Goal: Answer question/provide support

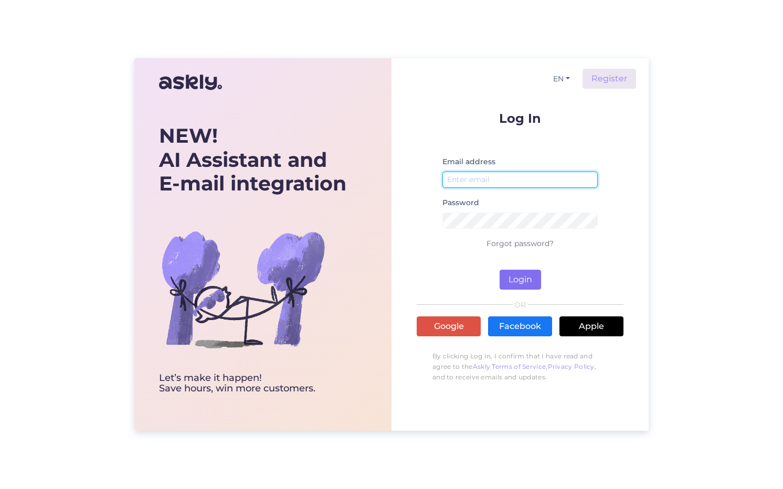
type input "[EMAIL_ADDRESS][DOMAIN_NAME]"
click at [519, 279] on button "Login" at bounding box center [520, 280] width 41 height 20
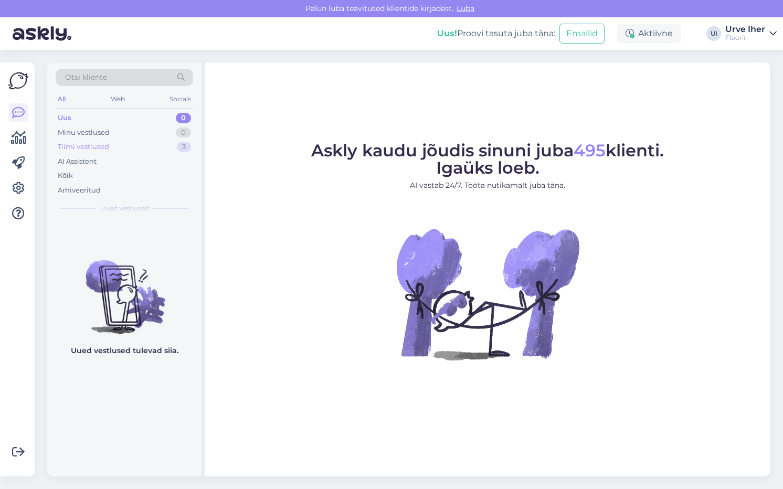
click at [89, 148] on div "Tiimi vestlused" at bounding box center [83, 147] width 51 height 11
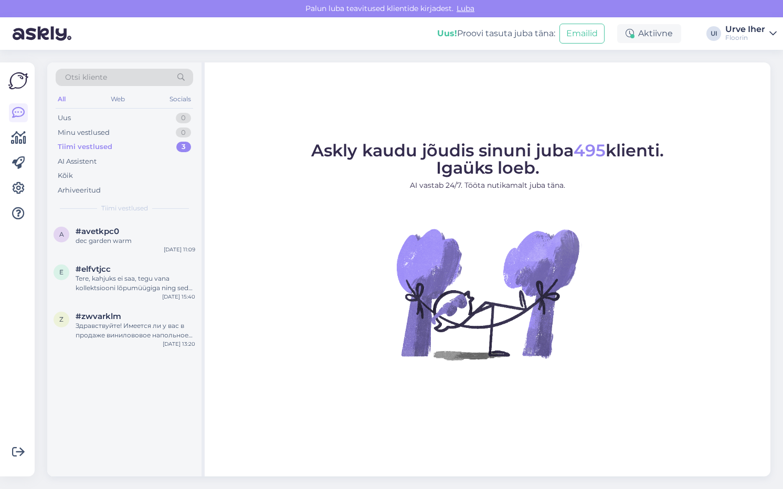
click at [85, 145] on div "Tiimi vestlused" at bounding box center [85, 147] width 55 height 11
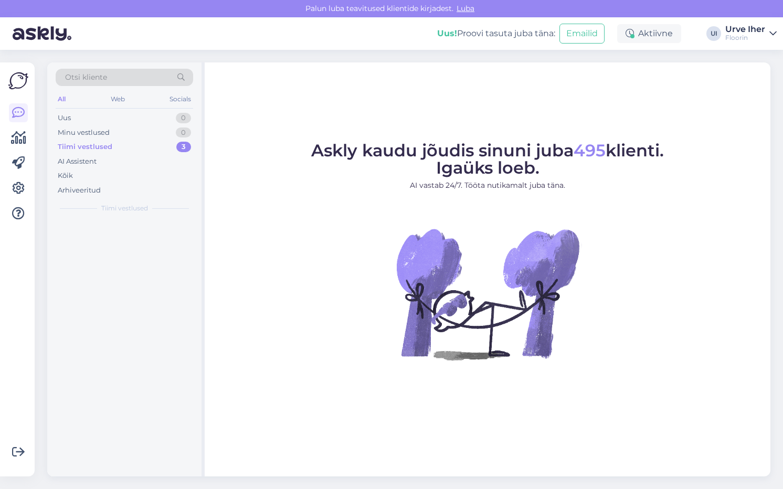
click at [85, 145] on div "Tiimi vestlused" at bounding box center [85, 147] width 55 height 11
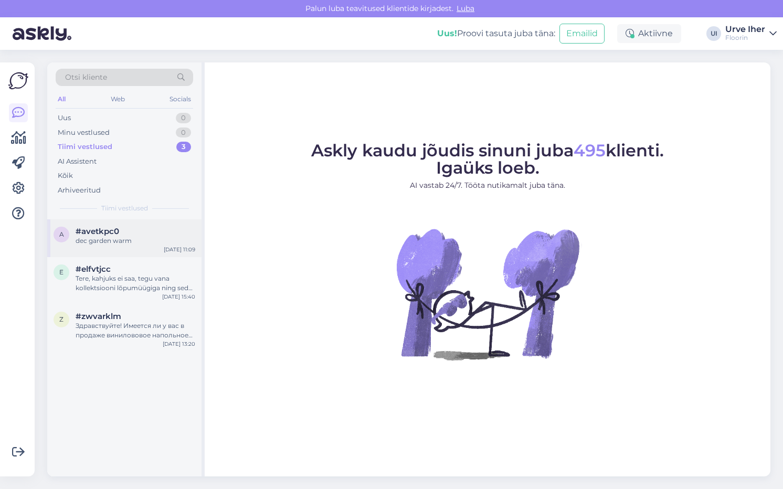
click at [91, 235] on span "#avetkpc0" at bounding box center [98, 231] width 44 height 9
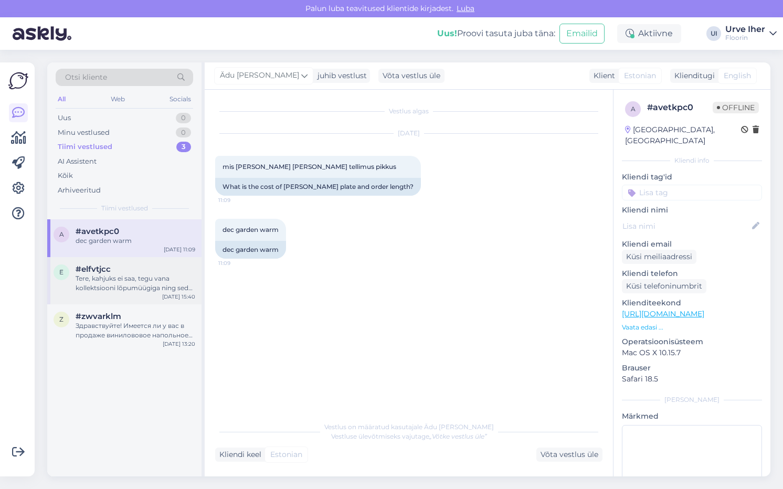
click at [98, 275] on div "Tere, kahjuks ei saa, tegu vana kollektsiooni lõpumüügiga ning seda toodet enam…" at bounding box center [136, 283] width 120 height 19
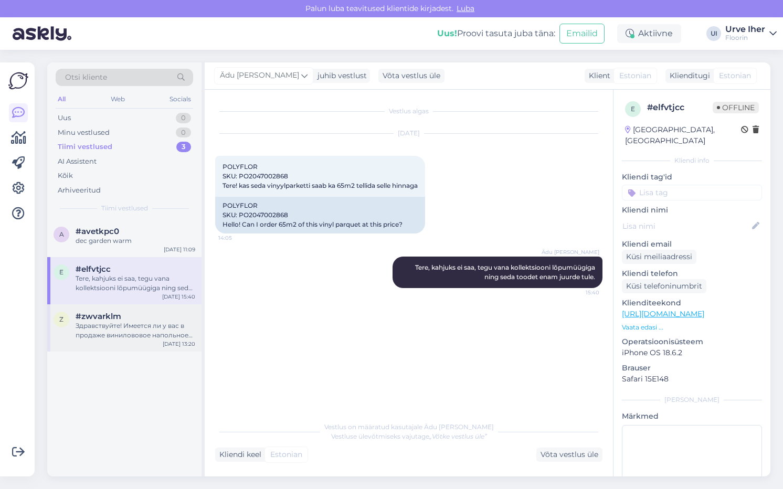
click at [94, 331] on div "Здравствуйте! Имеется ли у вас в продаже винилововое напольное покрытие в рулон…" at bounding box center [136, 330] width 120 height 19
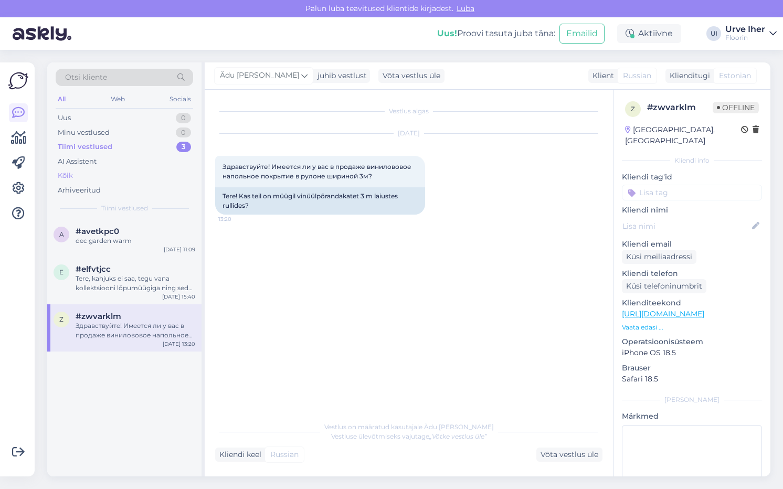
click at [68, 175] on div "Kõik" at bounding box center [65, 176] width 15 height 11
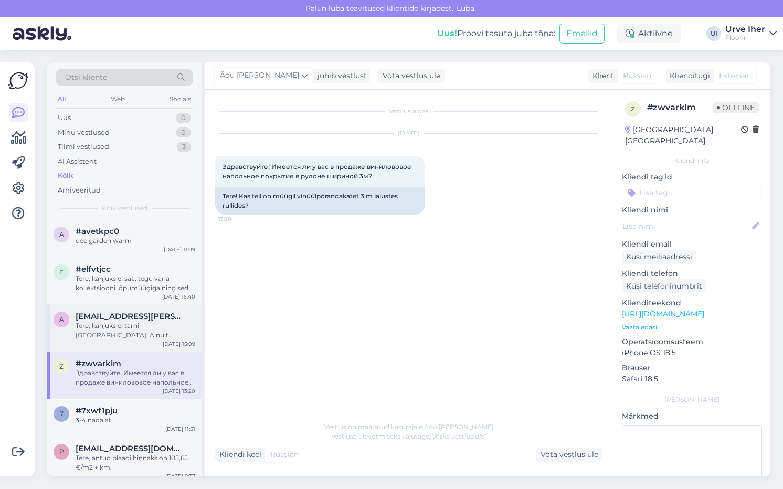
click at [109, 330] on div "Tere, kahjuks ei tarni [GEOGRAPHIC_DATA]. Ainult [GEOGRAPHIC_DATA] ja [GEOGRAPH…" at bounding box center [136, 330] width 120 height 19
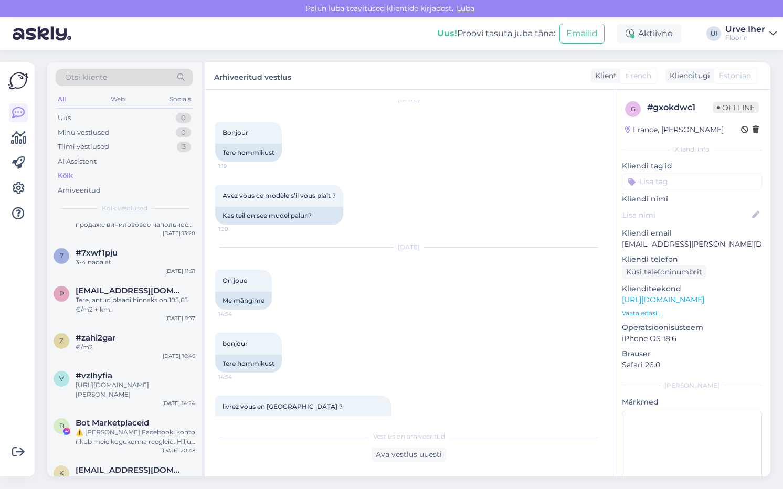
scroll to position [169, 0]
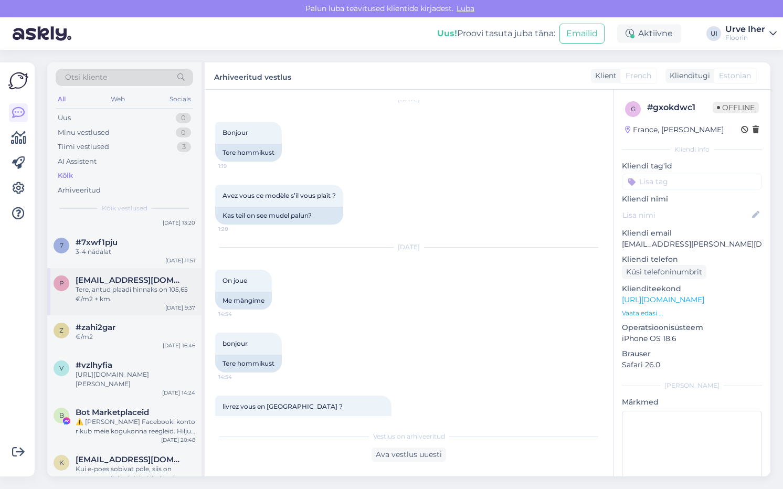
click at [107, 289] on div "Tere, antud plaadi hinnaks on 105,65 €/m2 + km." at bounding box center [136, 294] width 120 height 19
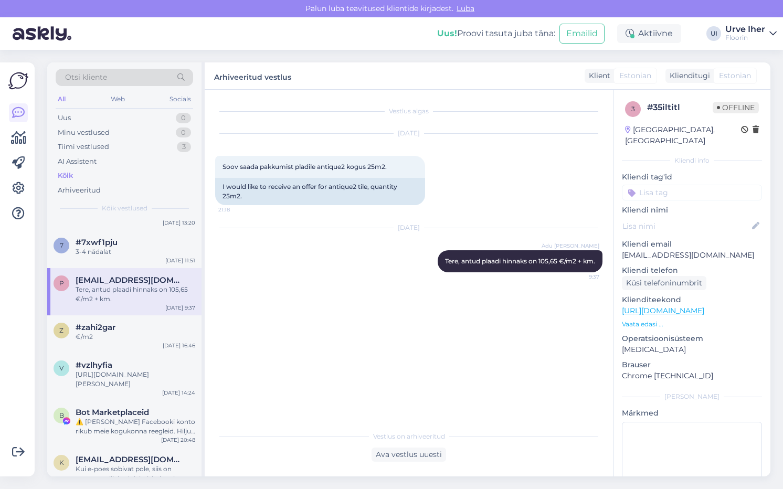
scroll to position [0, 0]
click at [99, 337] on div "€/m2" at bounding box center [136, 336] width 120 height 9
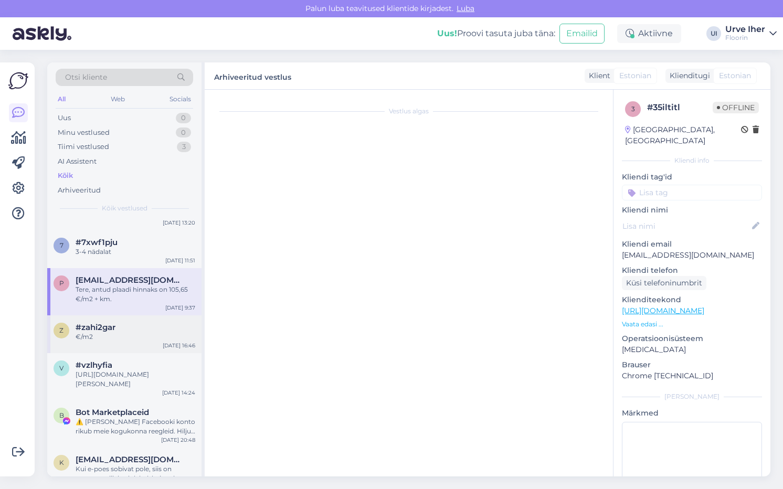
scroll to position [166, 0]
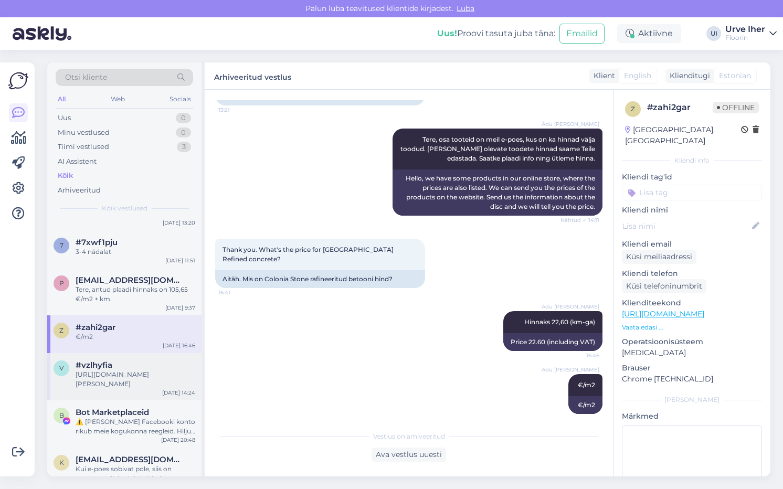
click at [95, 377] on div "[URL][DOMAIN_NAME][PERSON_NAME]" at bounding box center [136, 379] width 120 height 19
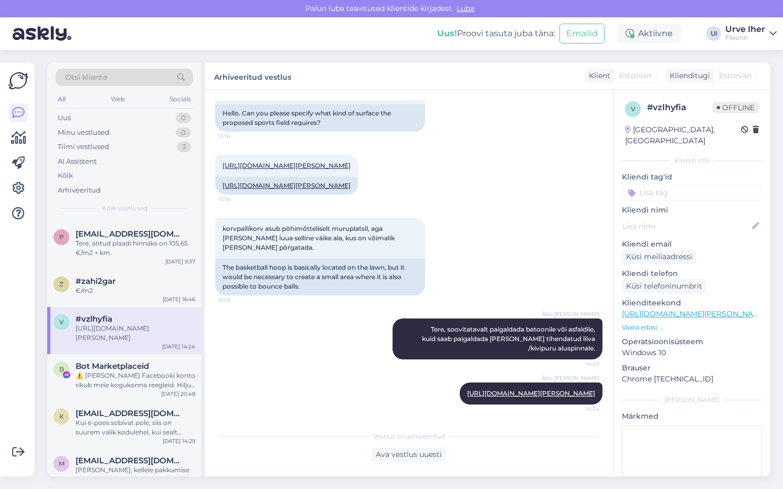
scroll to position [214, 0]
click at [95, 377] on div "⚠️ [PERSON_NAME] Facebooki konto rikub meie kogukonna reegleid. Hiljuti on meie…" at bounding box center [136, 381] width 120 height 19
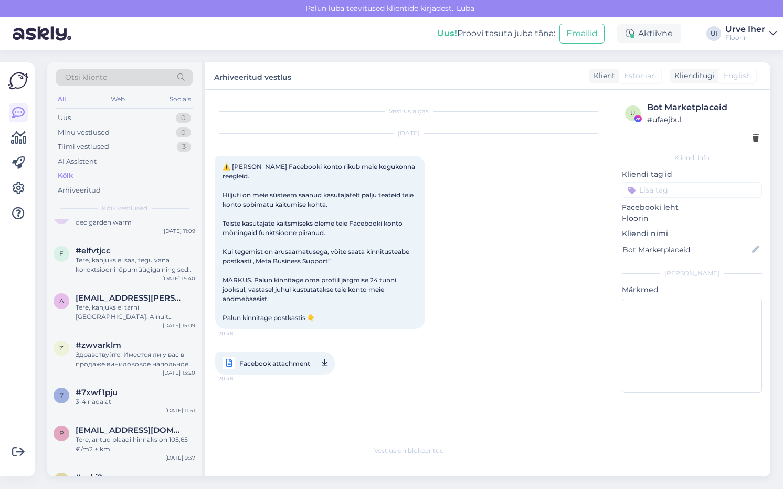
scroll to position [0, 0]
